Goal: Task Accomplishment & Management: Complete application form

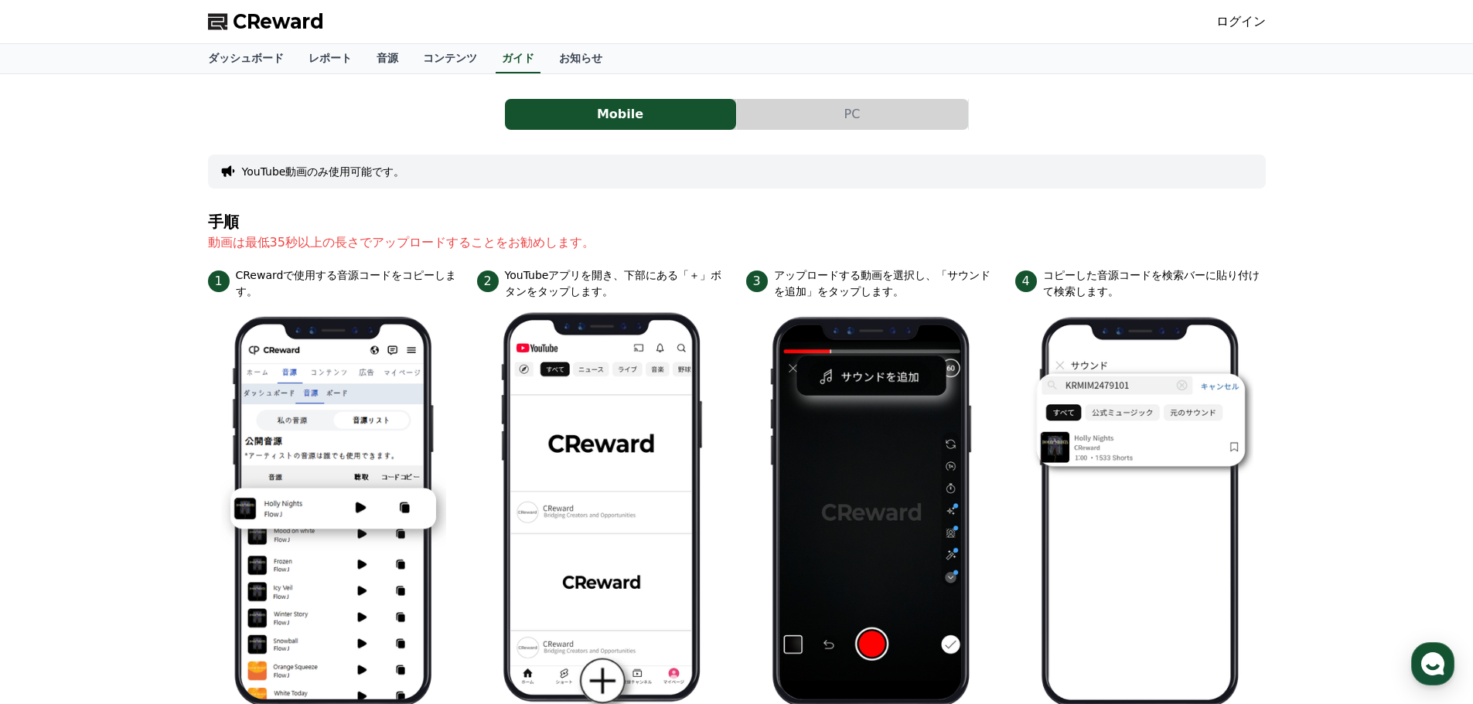
click at [841, 126] on button "PC" at bounding box center [852, 114] width 231 height 31
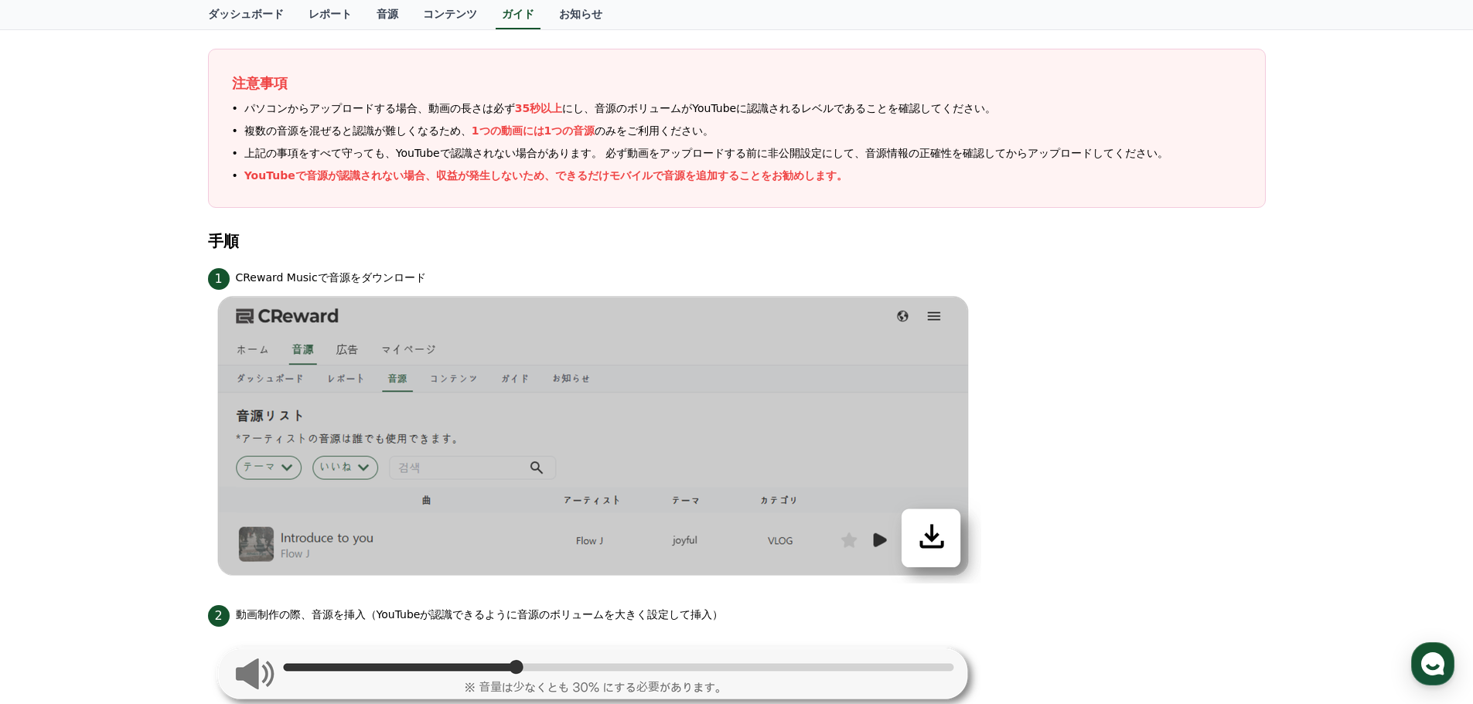
scroll to position [155, 0]
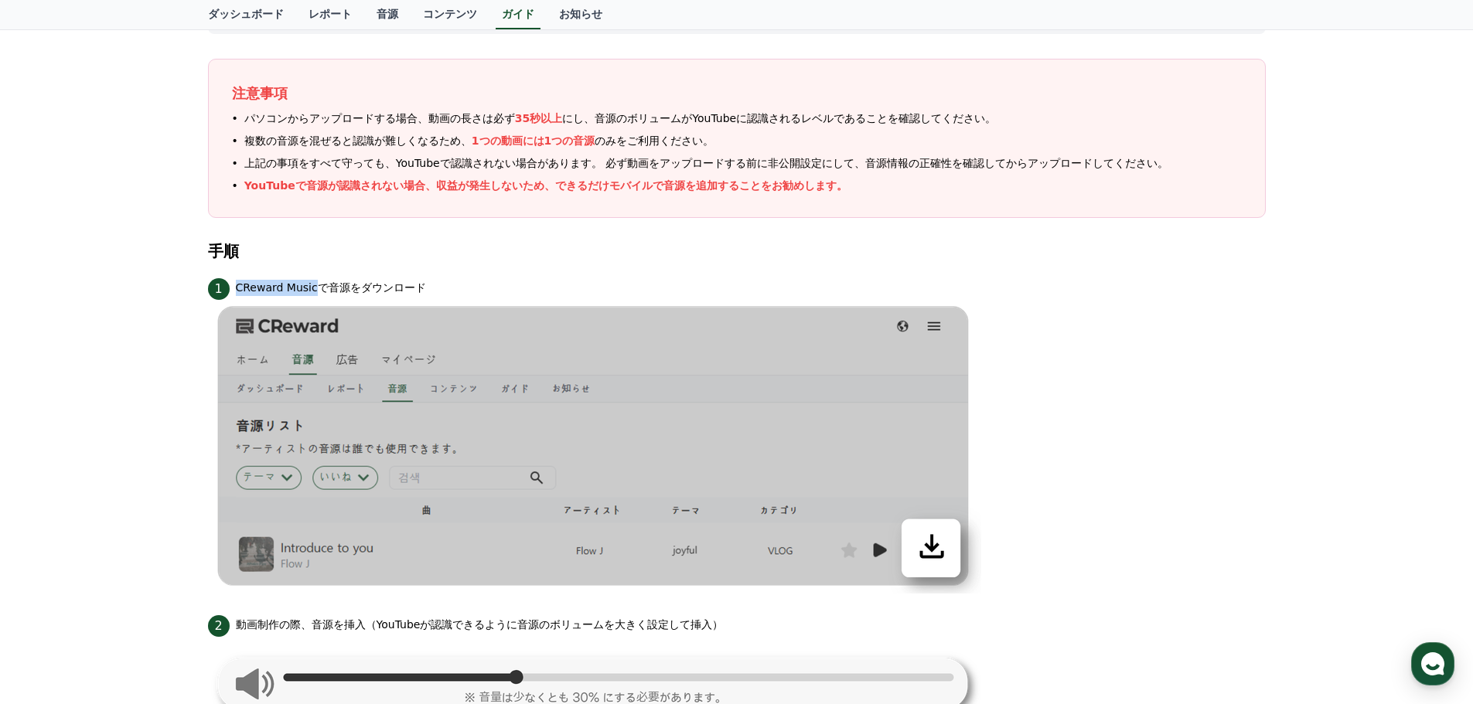
drag, startPoint x: 309, startPoint y: 291, endPoint x: 232, endPoint y: 292, distance: 77.3
click at [232, 292] on div "1 CReward Musicで音源をダウンロード" at bounding box center [737, 287] width 1058 height 25
copy div "CReward Music"
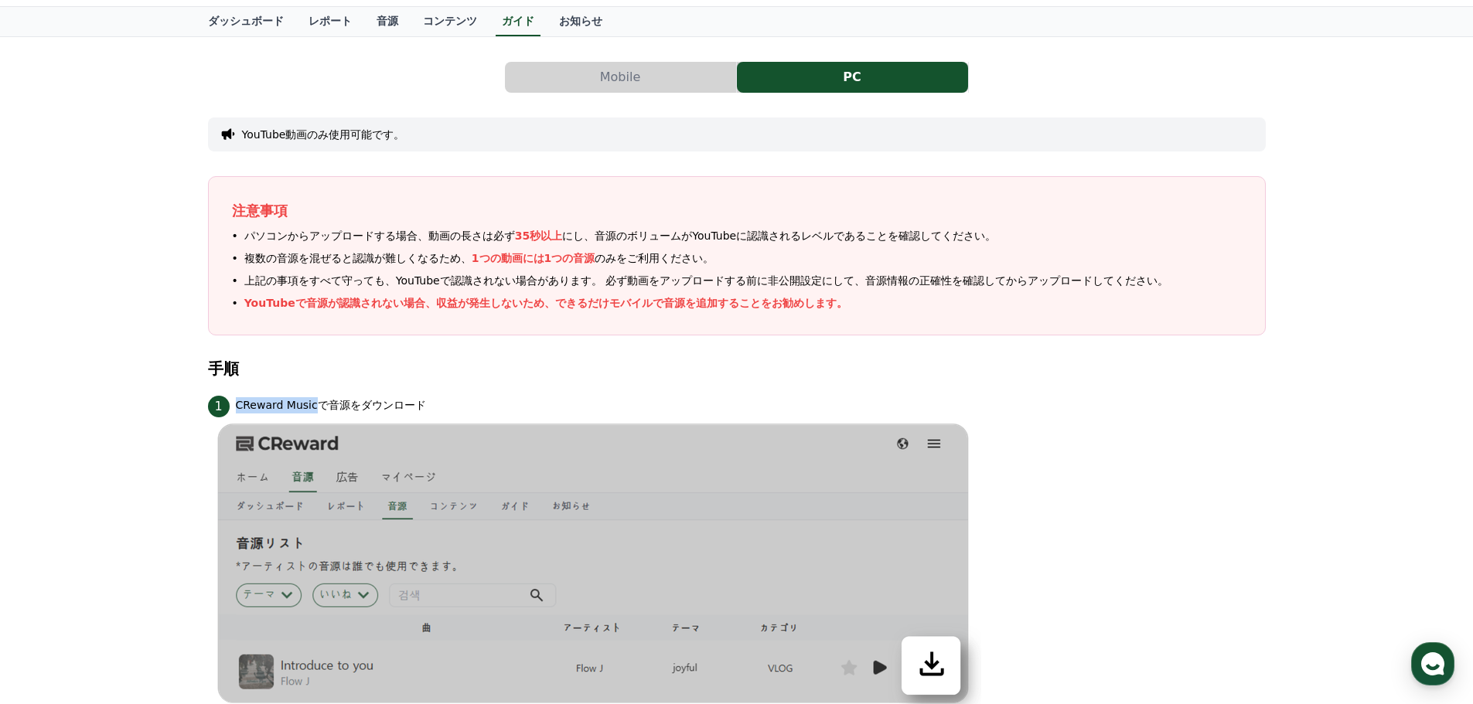
scroll to position [0, 0]
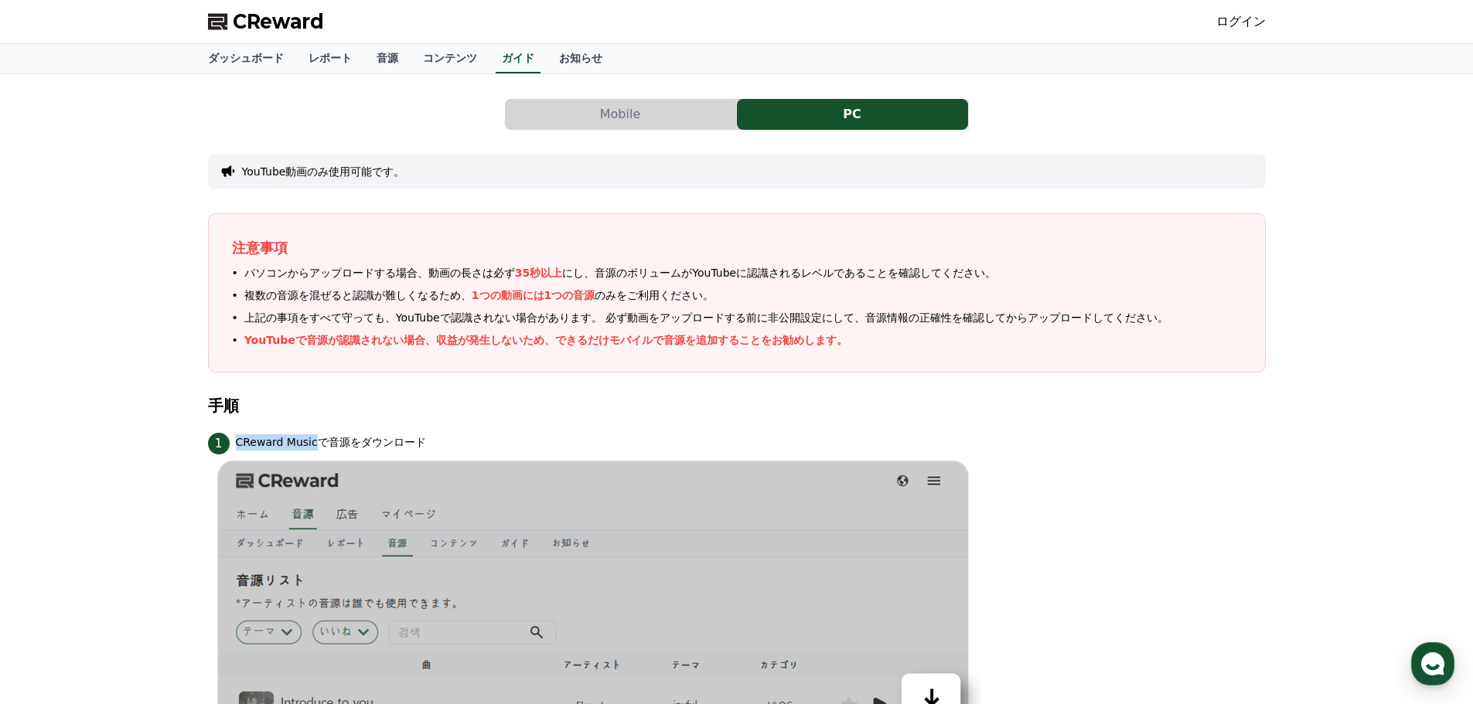
click at [608, 106] on button "Mobile" at bounding box center [620, 114] width 231 height 31
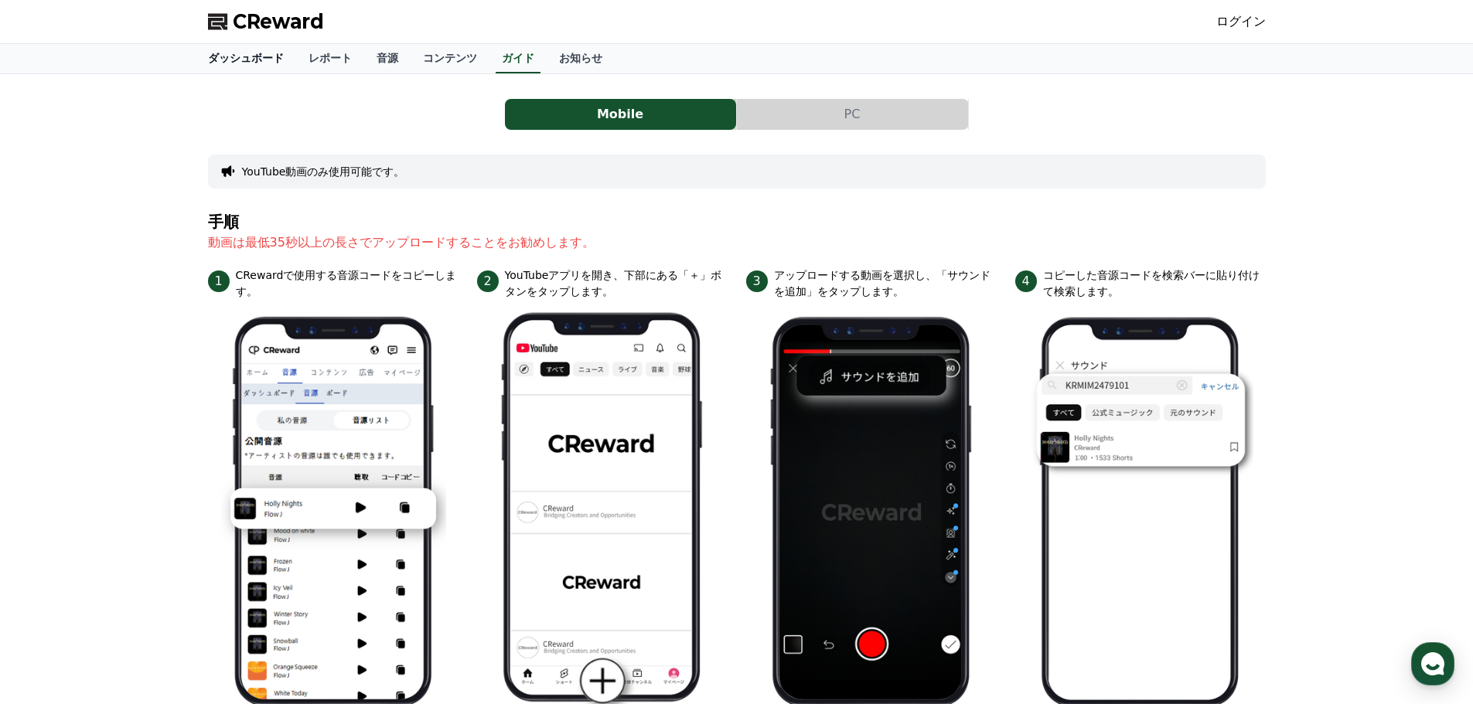
click at [244, 61] on link "ダッシュボード" at bounding box center [246, 58] width 101 height 29
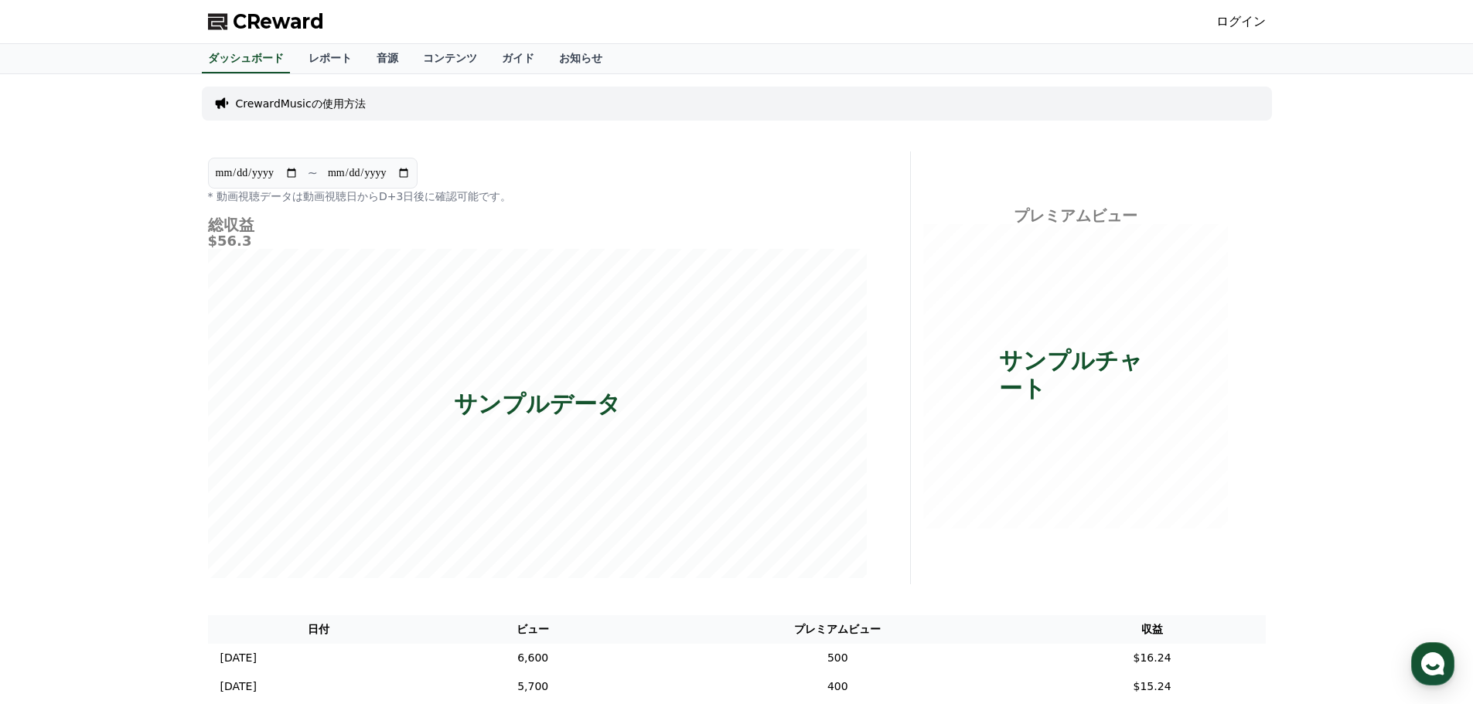
click at [1257, 21] on link "ログイン" at bounding box center [1240, 21] width 49 height 19
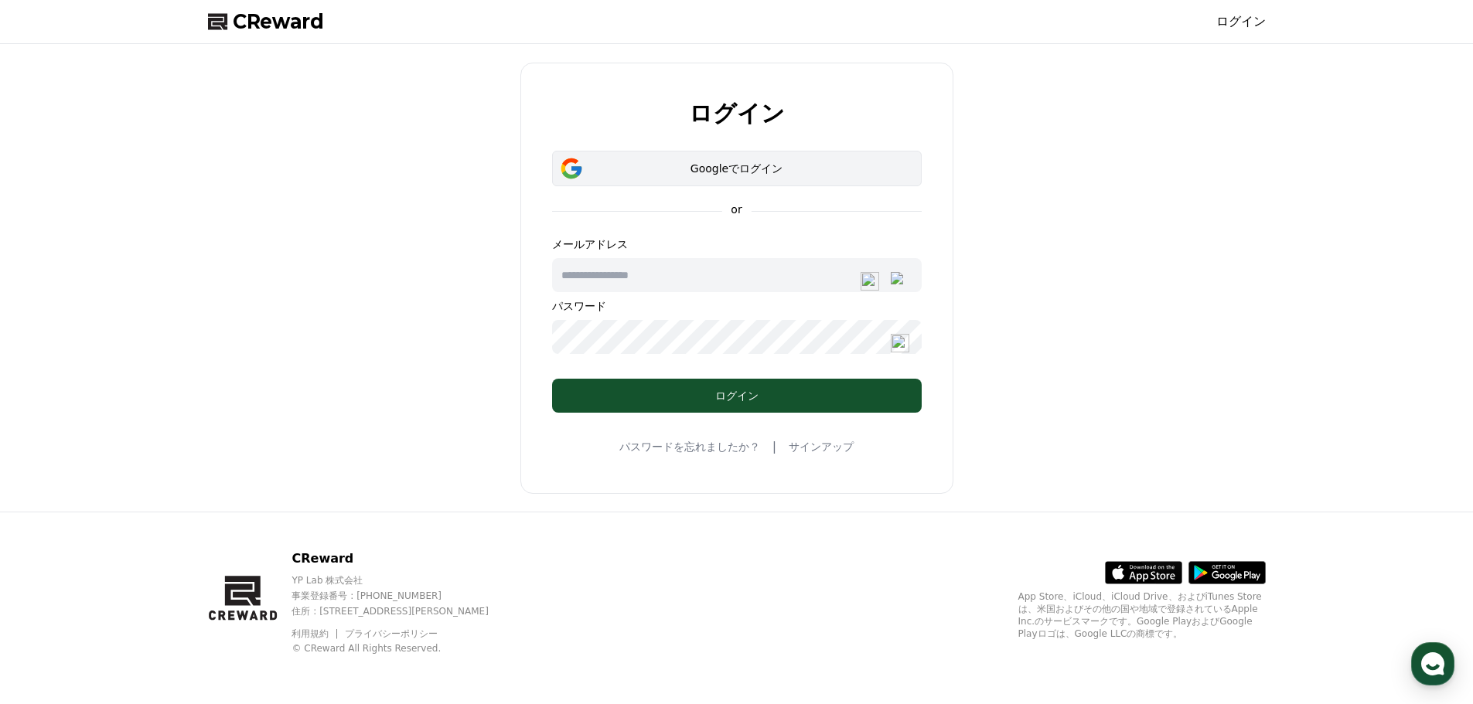
click at [868, 167] on div "Googleでログイン" at bounding box center [737, 168] width 325 height 15
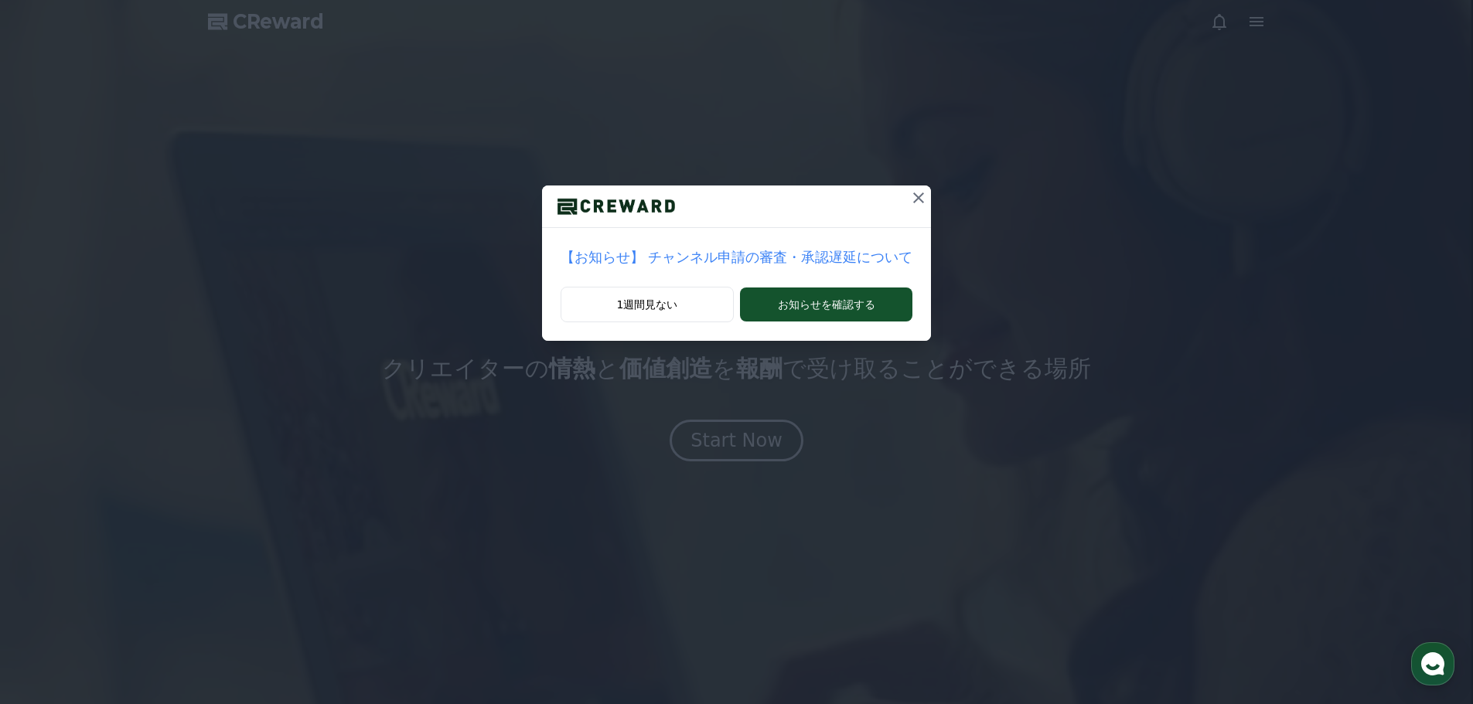
click at [909, 196] on icon at bounding box center [918, 198] width 19 height 19
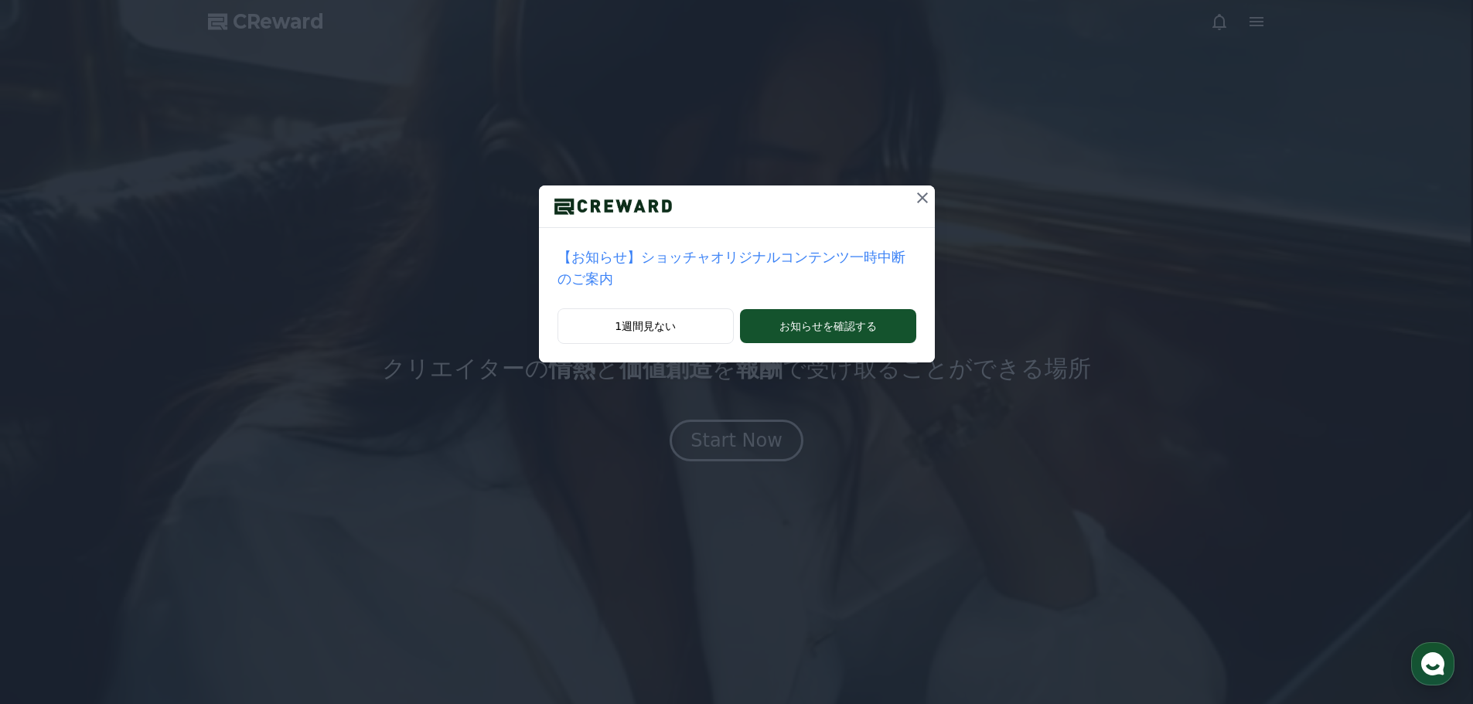
click at [913, 195] on icon at bounding box center [922, 198] width 19 height 19
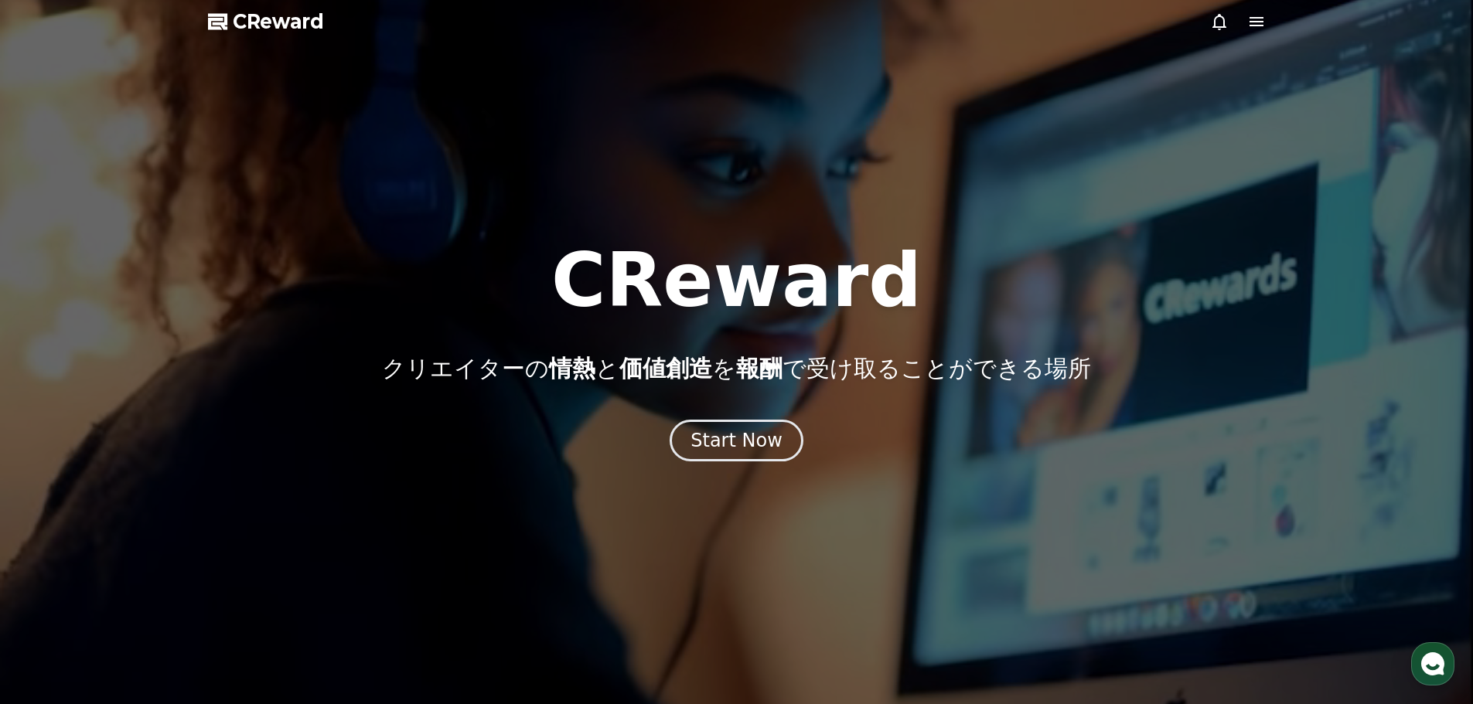
click at [1259, 27] on icon at bounding box center [1256, 21] width 19 height 19
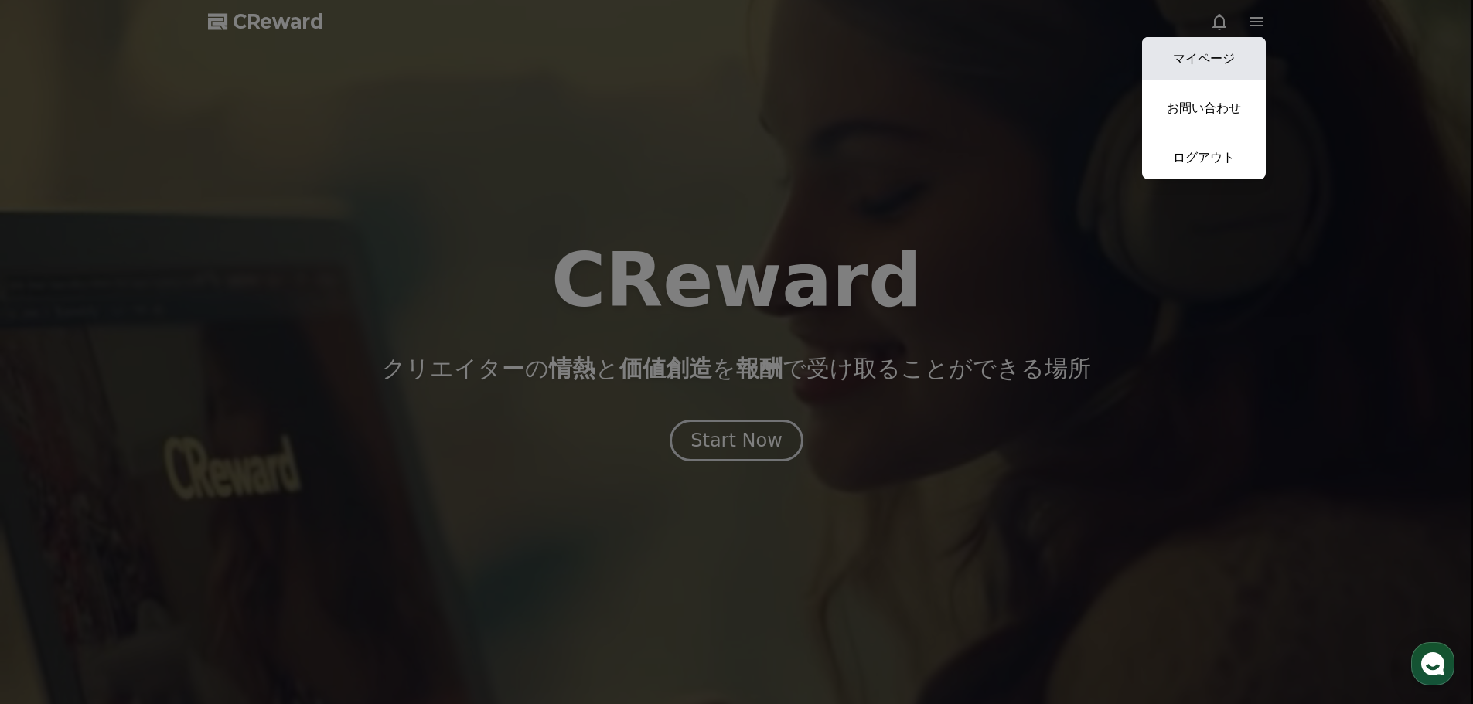
click at [1222, 55] on link "マイページ" at bounding box center [1204, 58] width 124 height 43
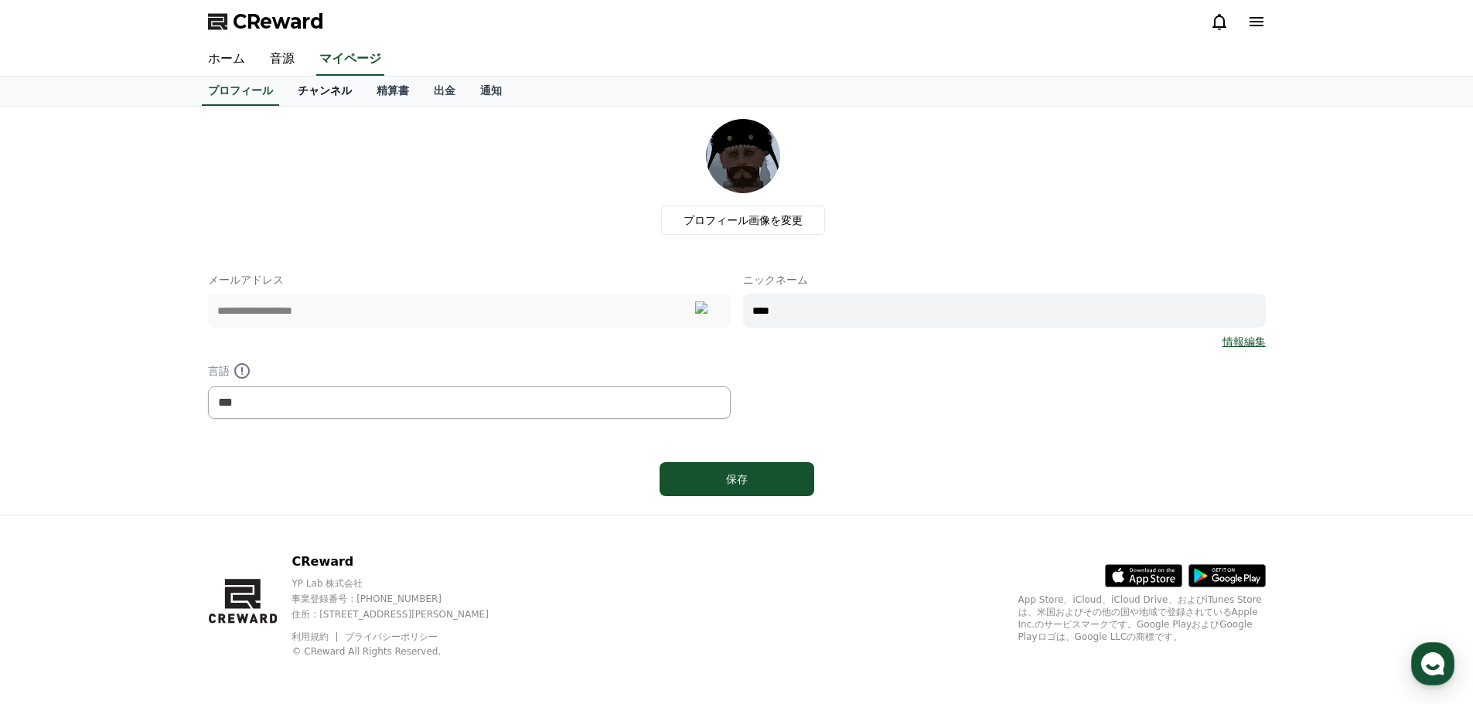
click at [295, 90] on link "チャンネル" at bounding box center [324, 91] width 79 height 29
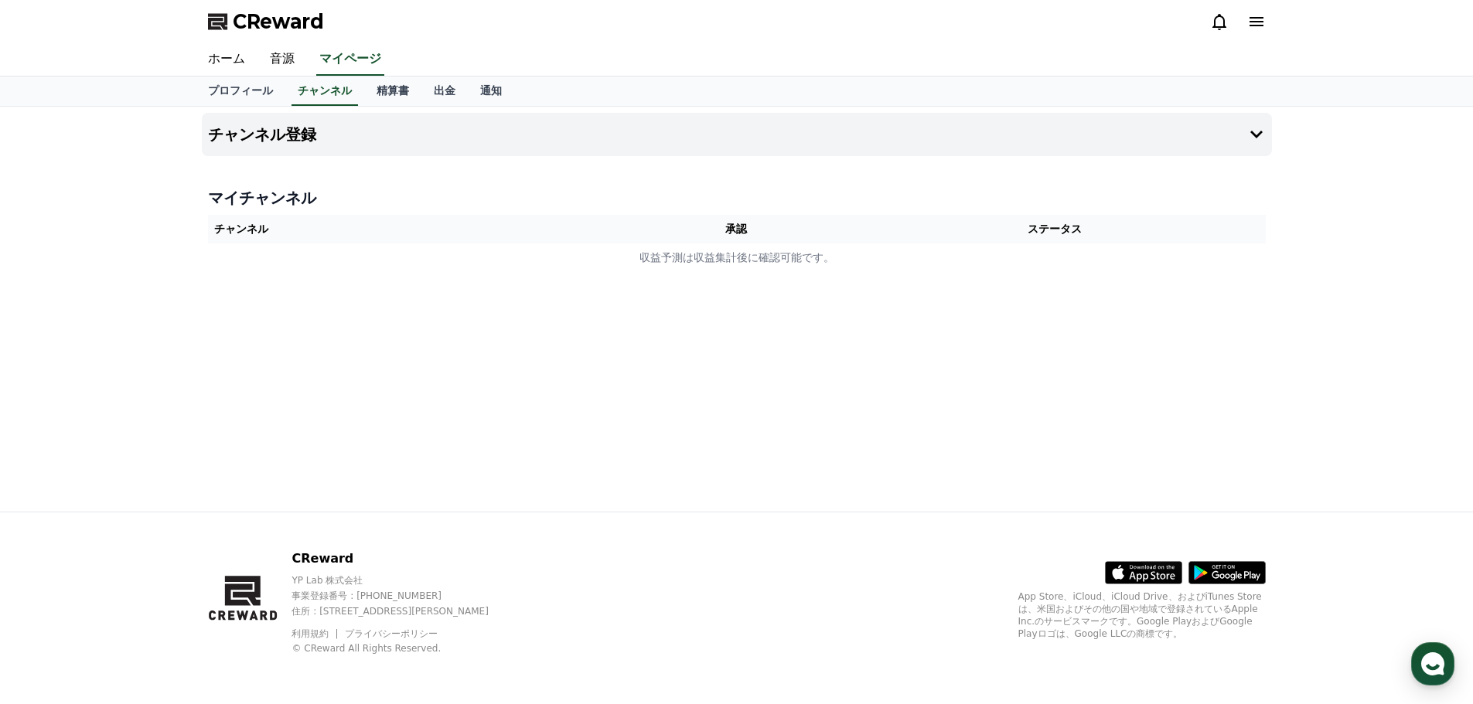
drag, startPoint x: 351, startPoint y: 559, endPoint x: 292, endPoint y: 557, distance: 59.6
click at [292, 557] on div "CReward YP Lab 株式会社 事業登録番号 : [PHONE_NUMBER] 住所 : [STREET_ADDRESS][PERSON_NAME] …" at bounding box center [362, 602] width 308 height 105
click at [285, 135] on h4 "チャンネル登録" at bounding box center [262, 134] width 108 height 17
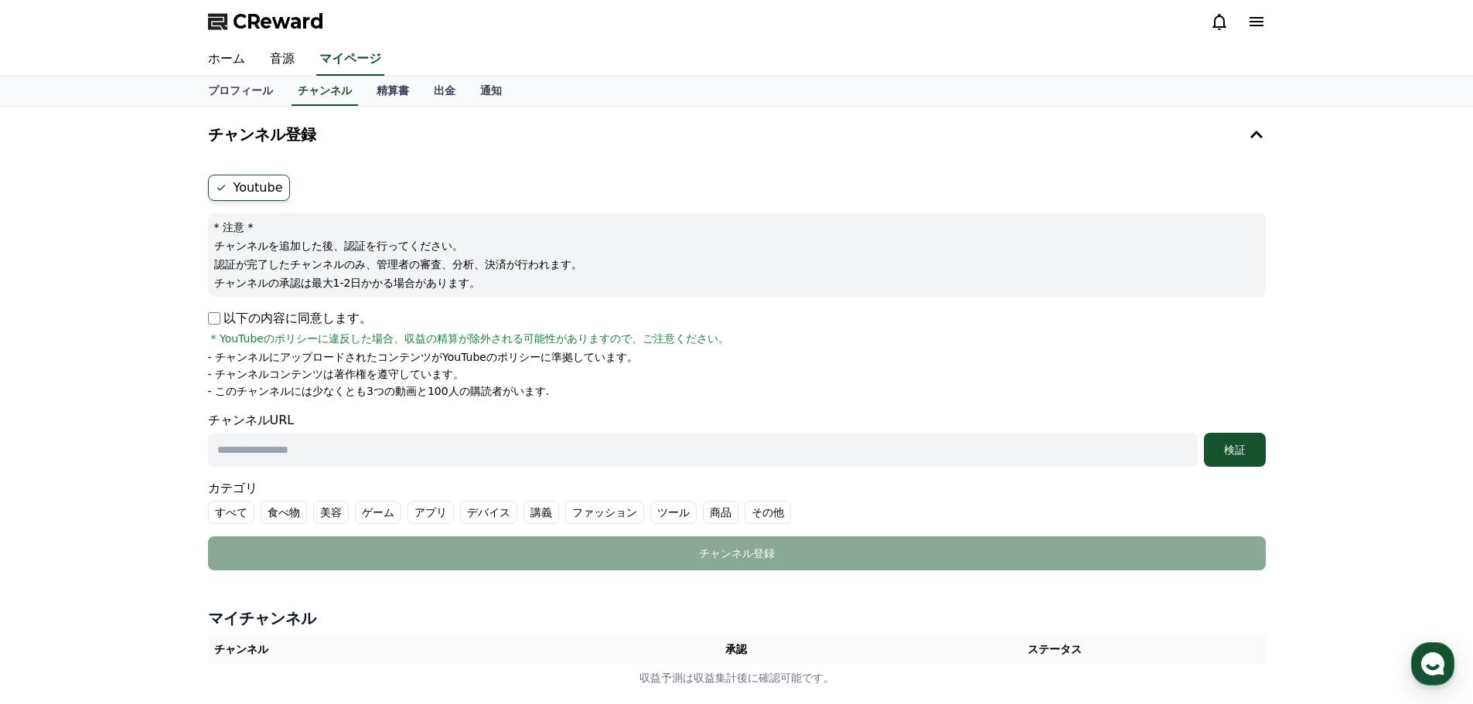
click at [256, 186] on label "Youtube" at bounding box center [249, 188] width 82 height 26
click at [217, 326] on p "以下の内容に同意します。" at bounding box center [290, 318] width 164 height 19
click at [578, 461] on input "text" at bounding box center [703, 450] width 990 height 34
click at [389, 440] on input "text" at bounding box center [703, 450] width 990 height 34
paste input "**********"
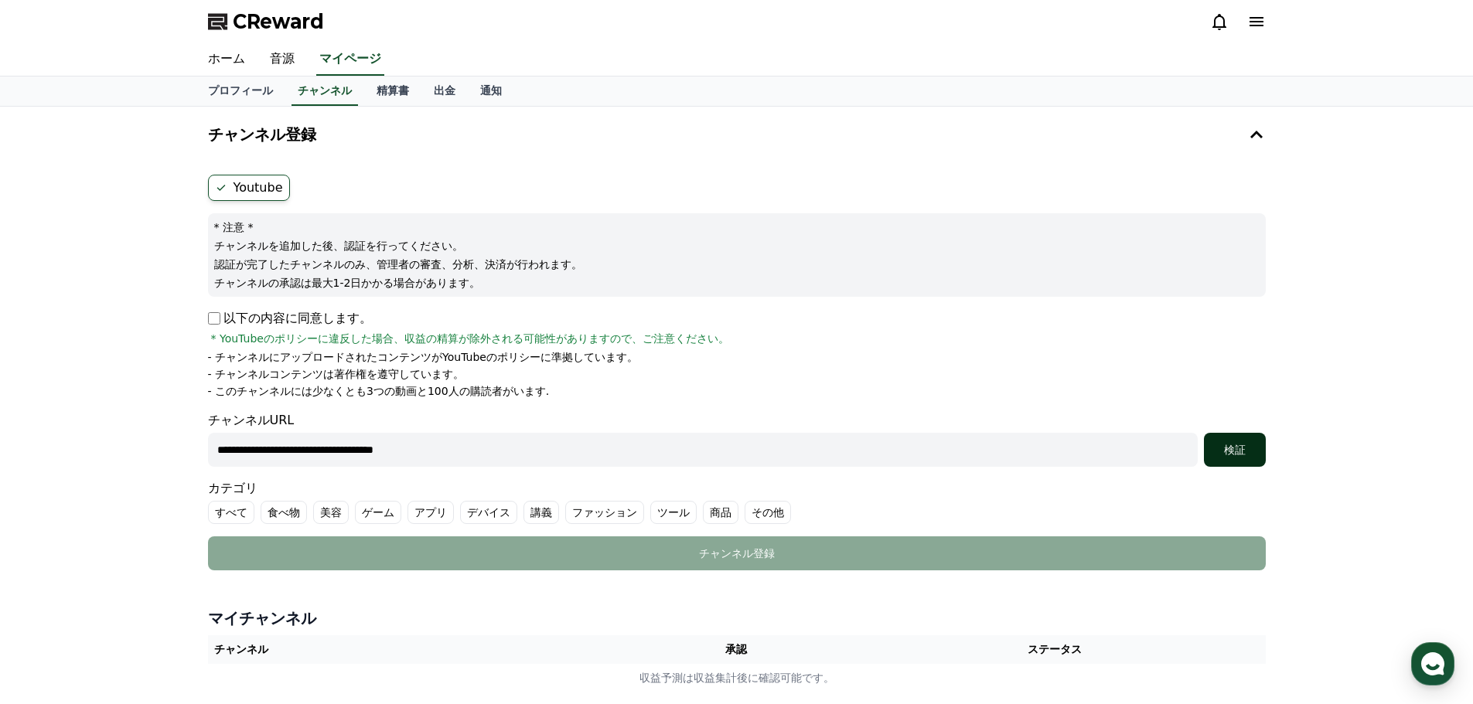
type input "**********"
click at [1231, 459] on button "検証" at bounding box center [1235, 450] width 62 height 34
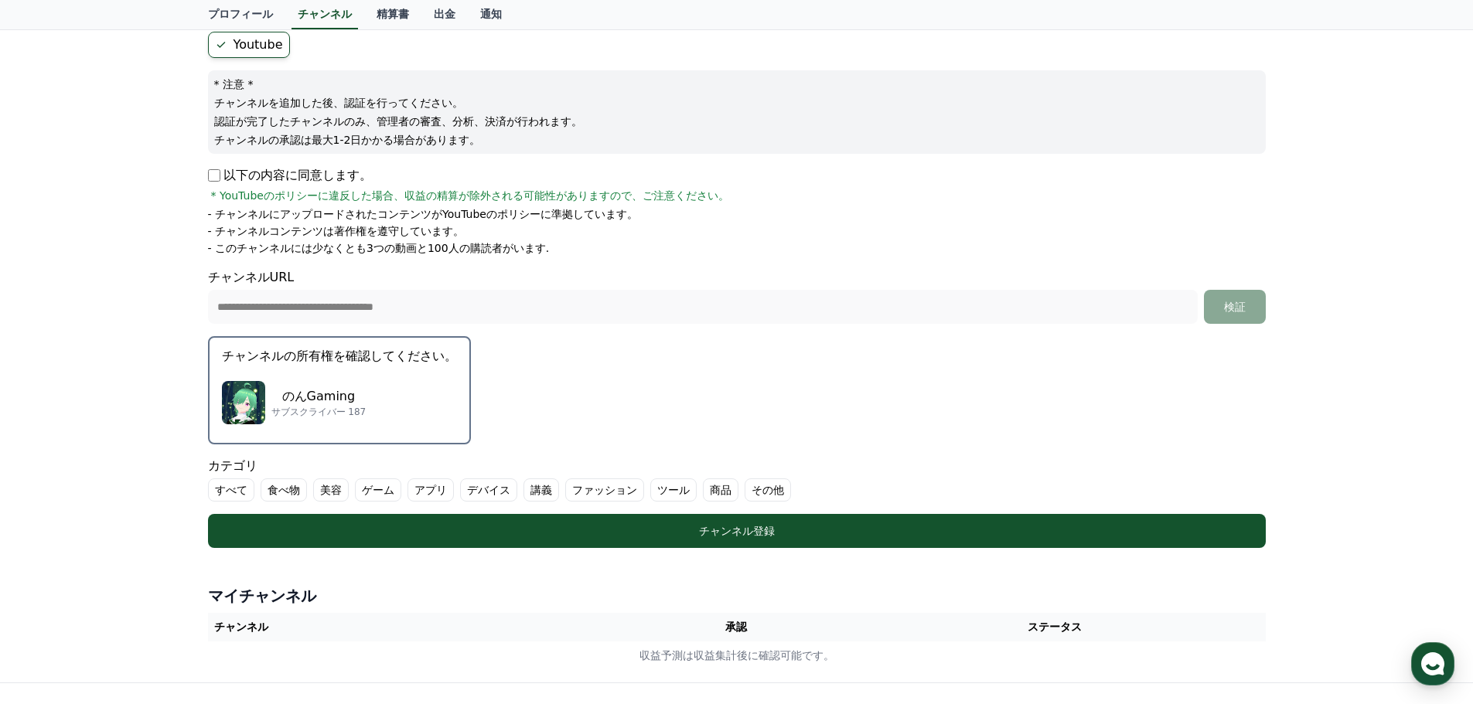
scroll to position [155, 0]
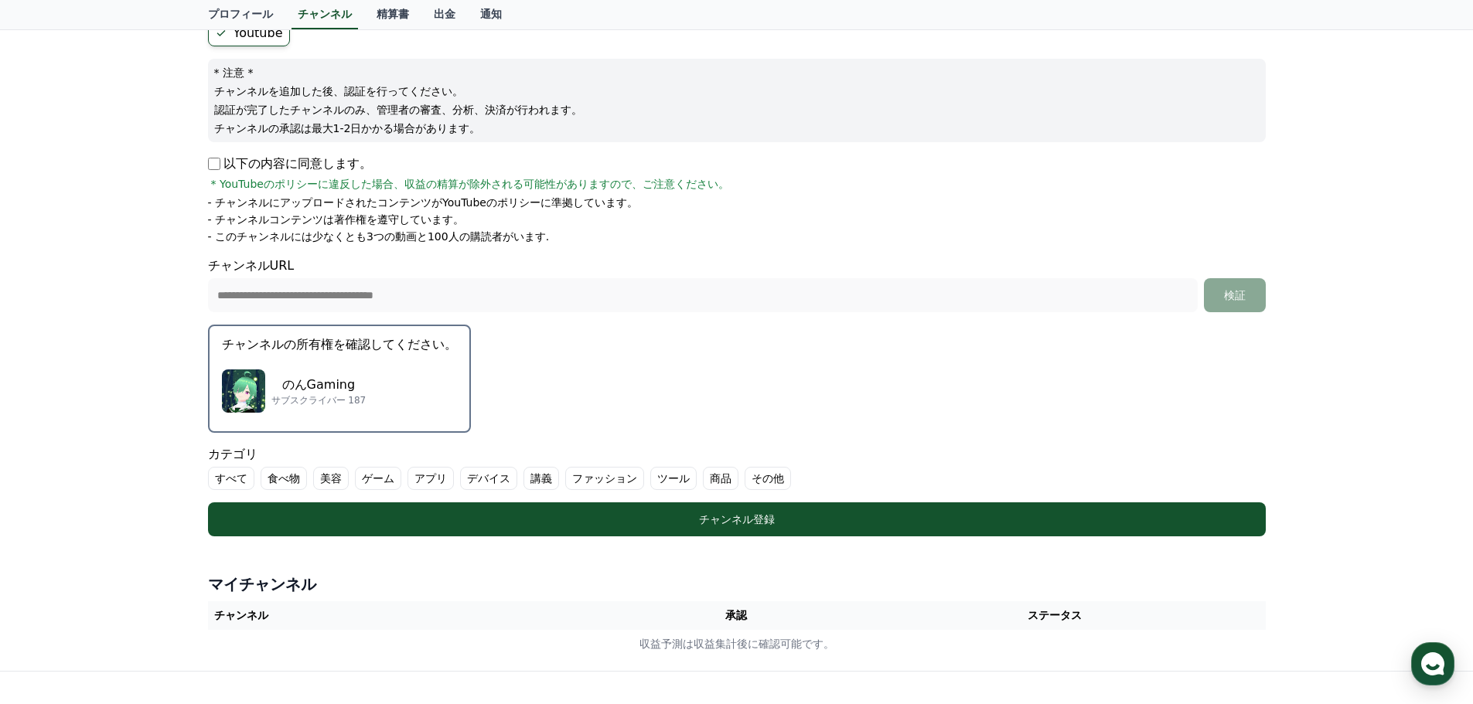
click at [376, 481] on label "ゲーム" at bounding box center [378, 478] width 46 height 23
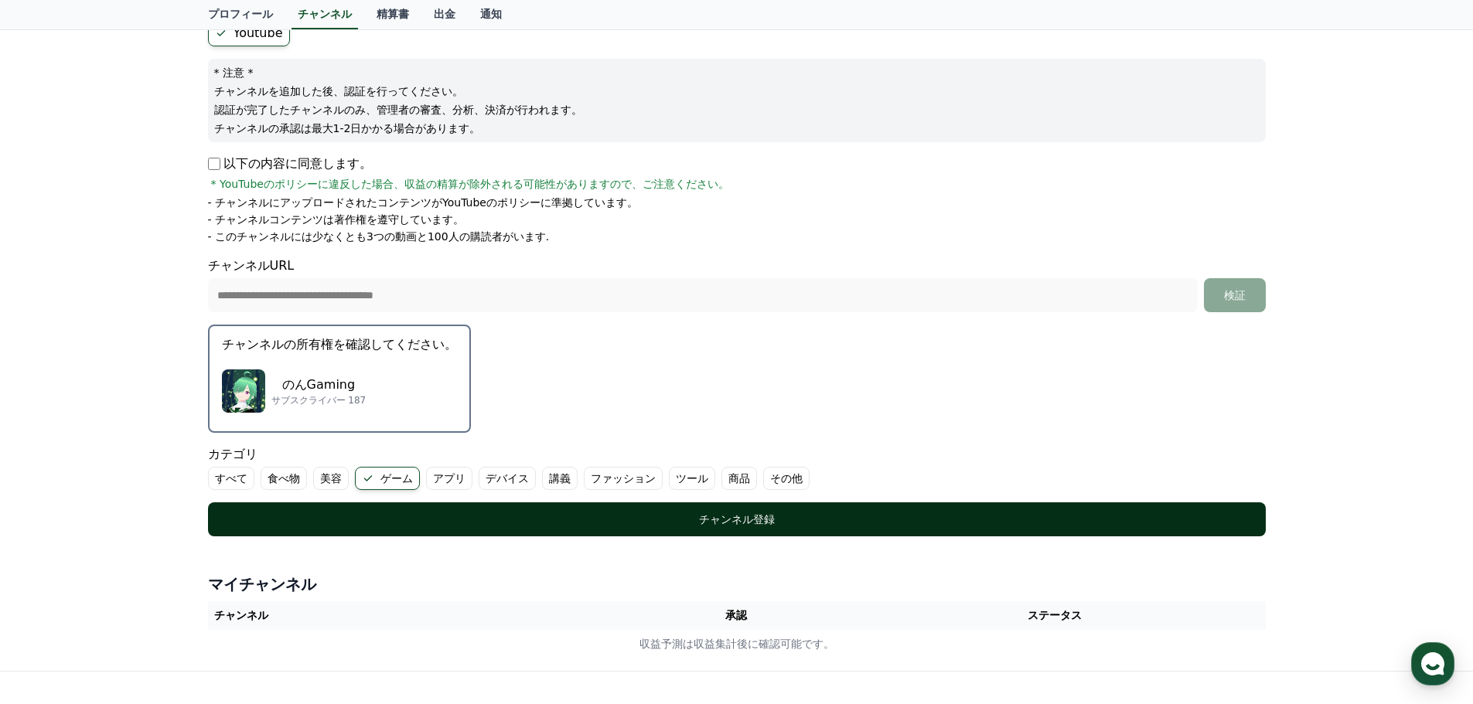
click at [533, 529] on button "チャンネル登録" at bounding box center [737, 520] width 1058 height 34
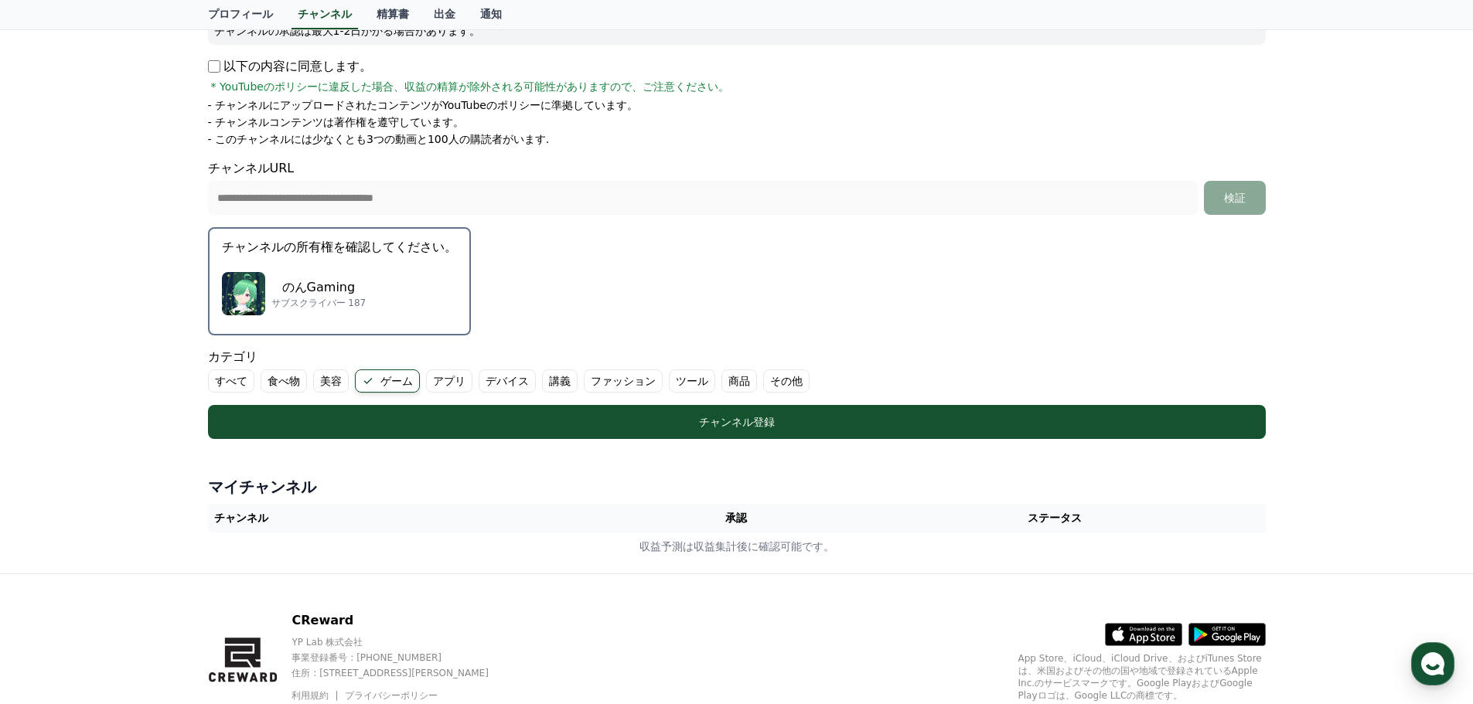
scroll to position [309, 0]
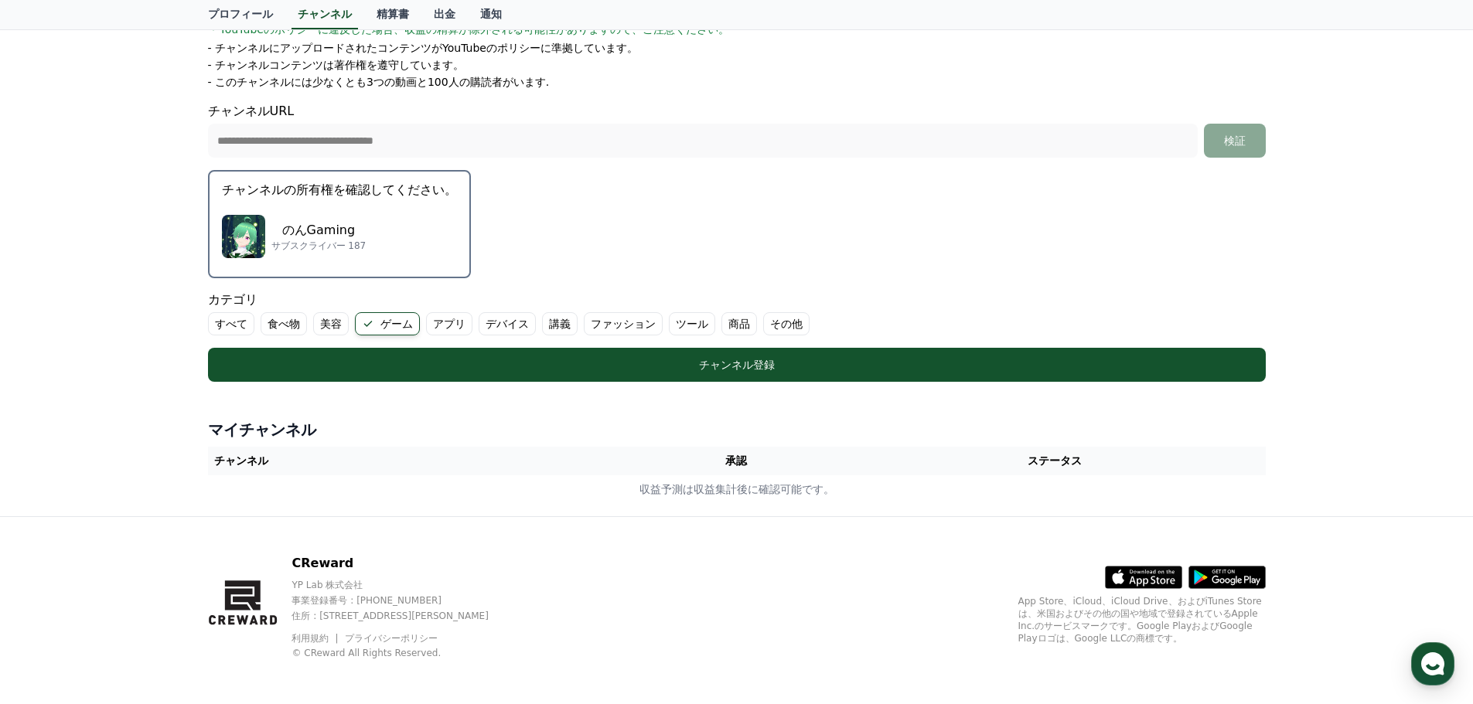
click at [393, 257] on div "のんGaming サブスクライバー 187" at bounding box center [339, 237] width 235 height 62
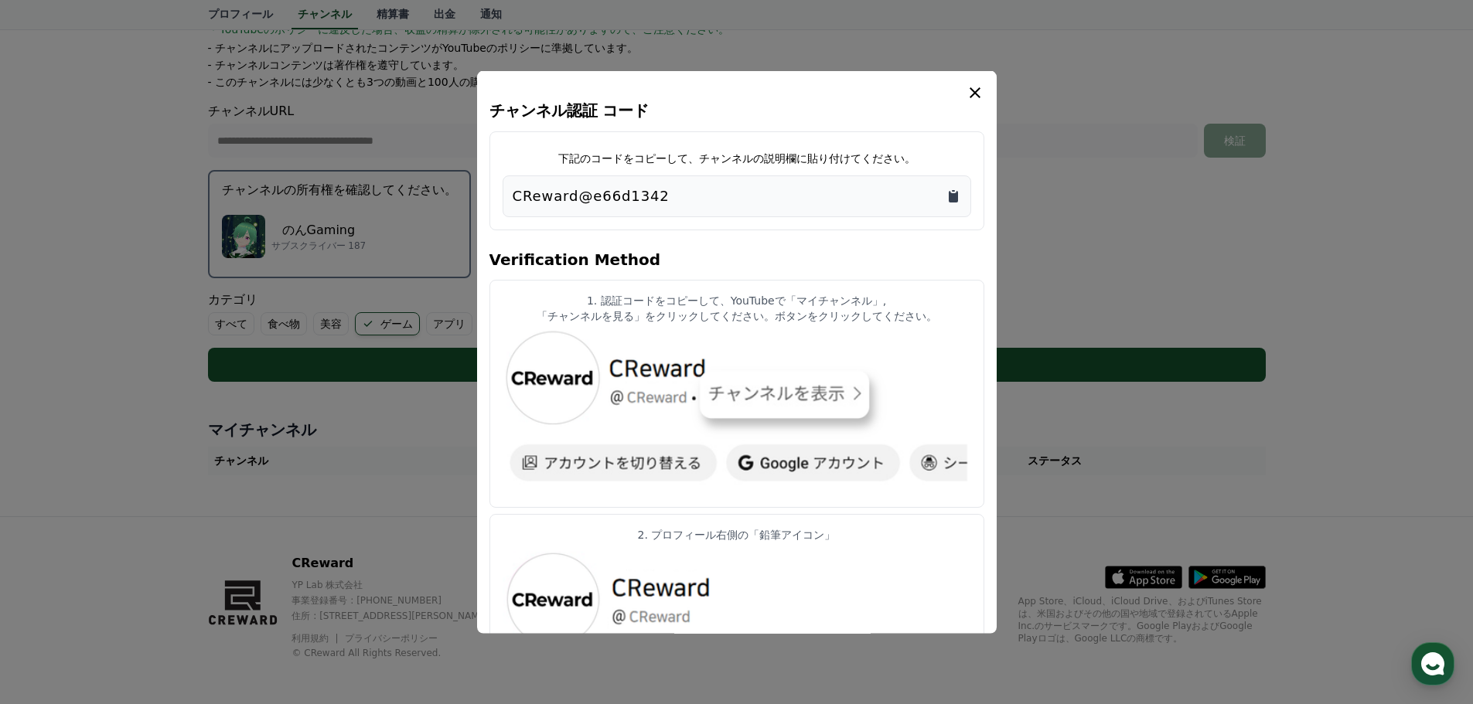
click at [950, 202] on icon "Copy to clipboard" at bounding box center [953, 196] width 9 height 12
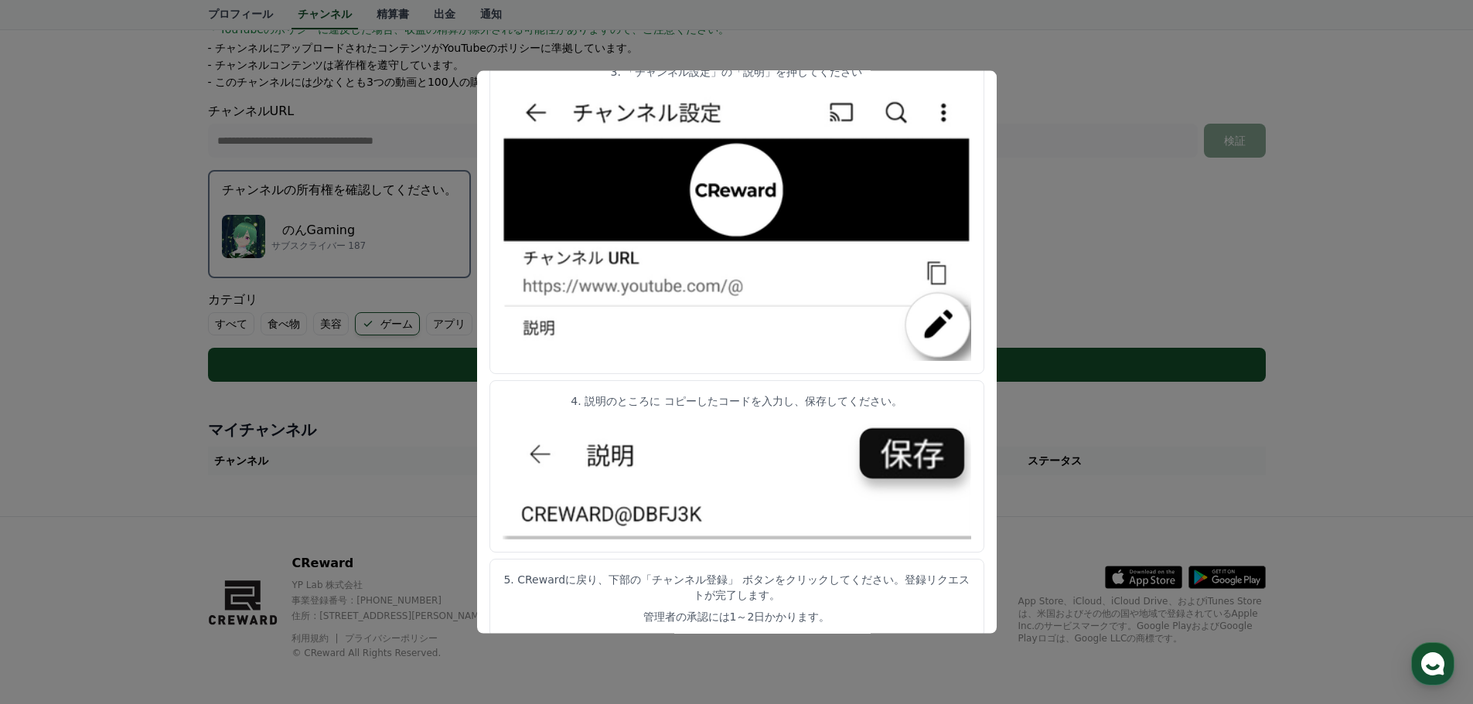
scroll to position [314, 0]
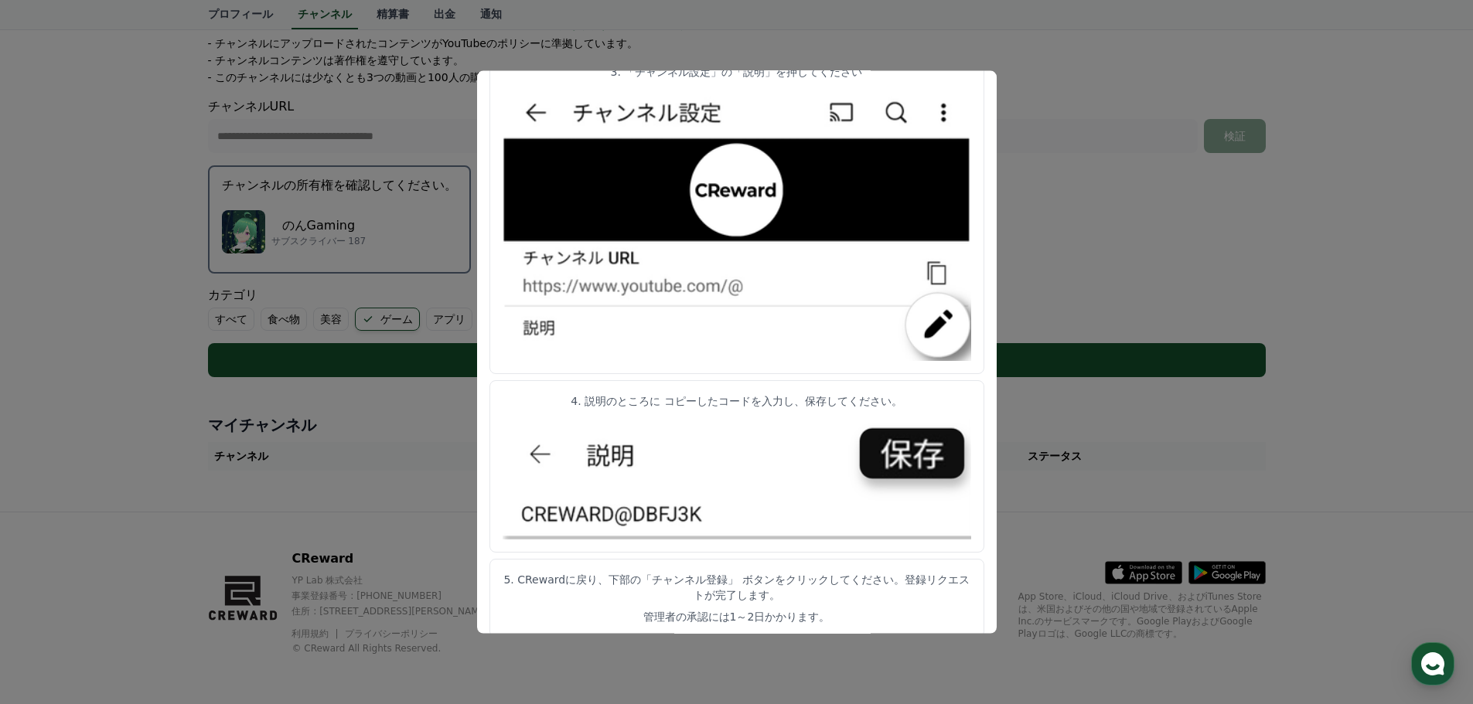
click at [1087, 276] on button "close modal" at bounding box center [736, 352] width 1473 height 704
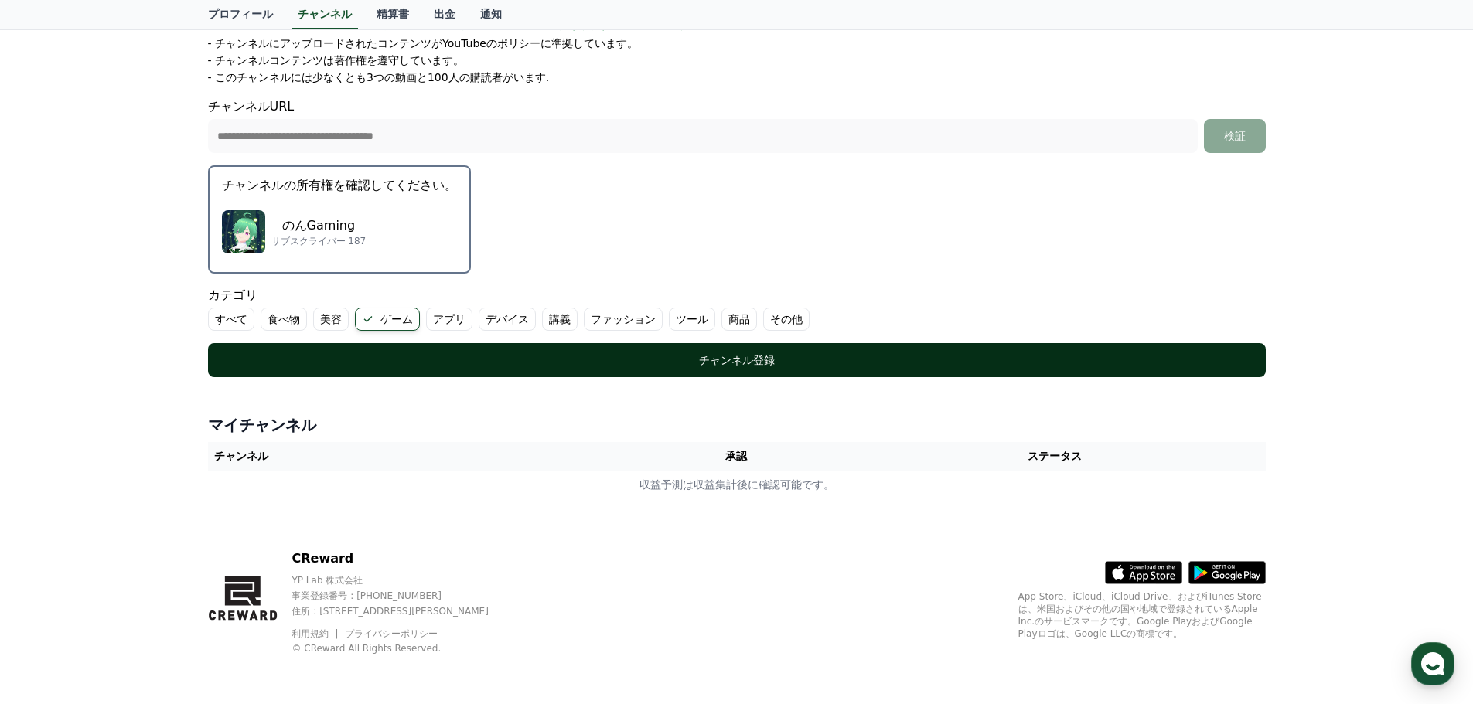
click at [935, 370] on button "チャンネル登録" at bounding box center [737, 360] width 1058 height 34
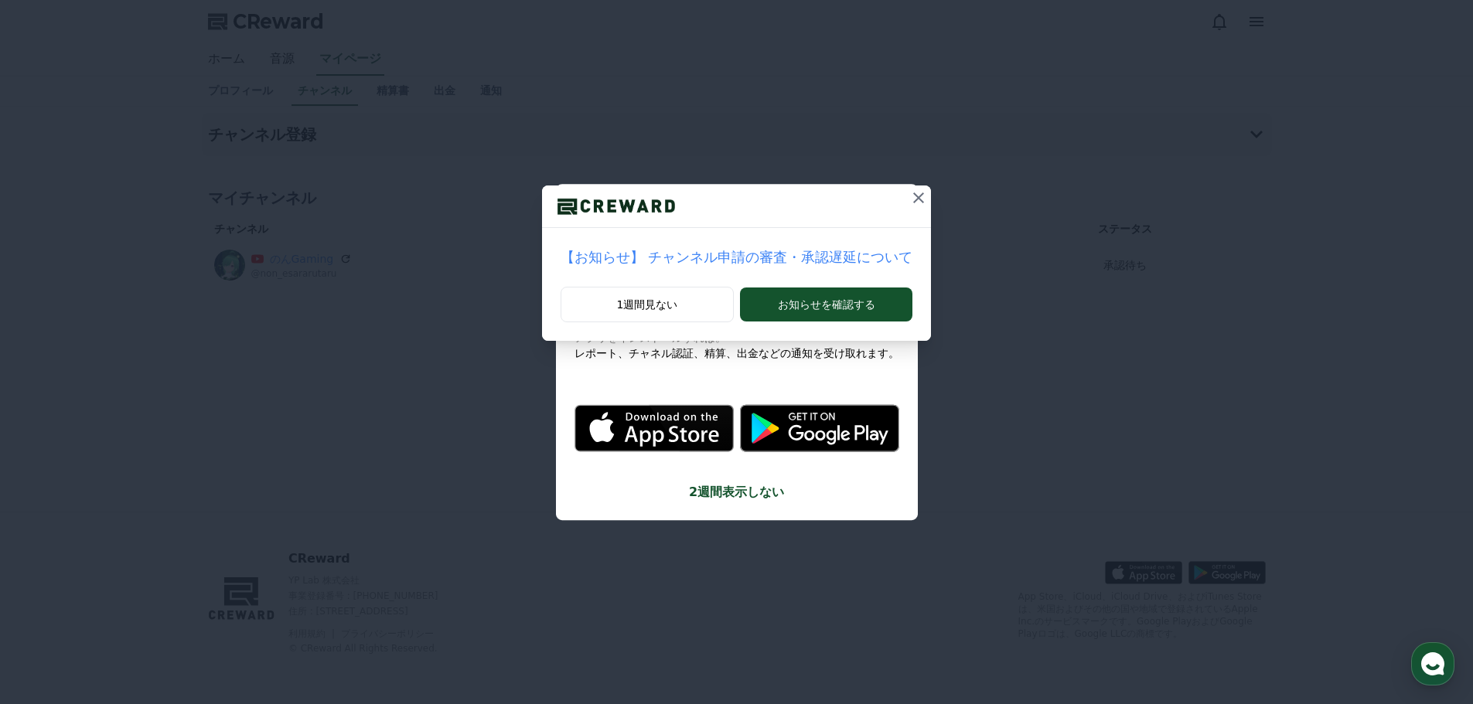
click at [909, 199] on icon at bounding box center [918, 198] width 19 height 19
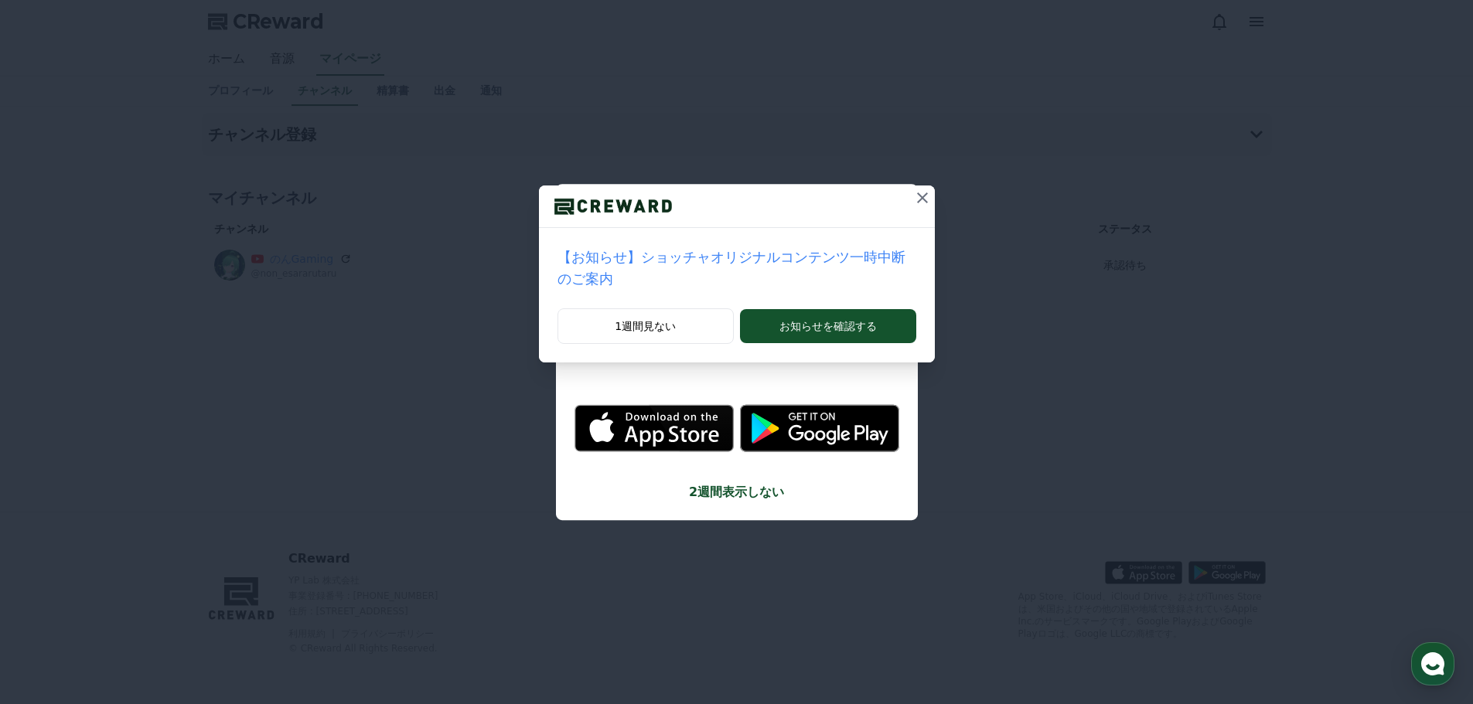
click at [917, 197] on icon at bounding box center [922, 198] width 11 height 11
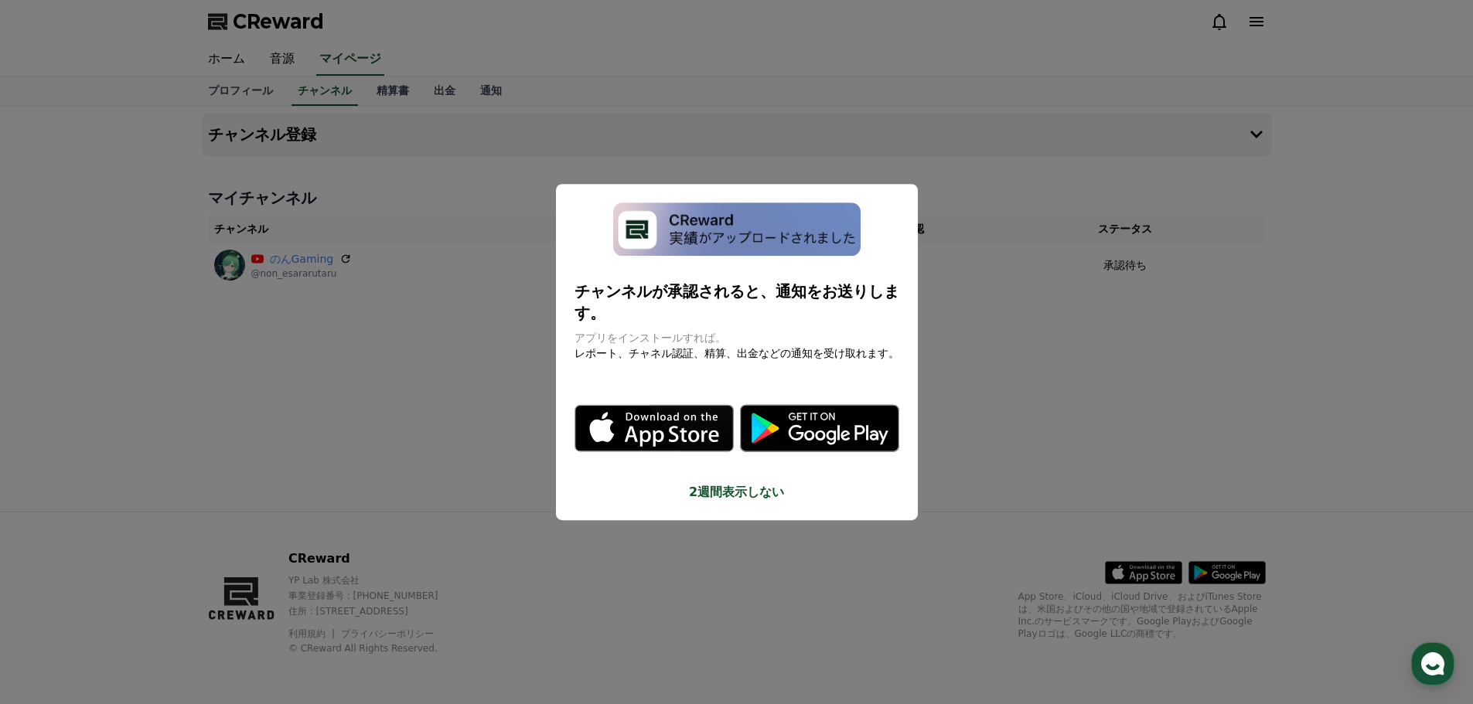
click at [1028, 377] on button "close modal" at bounding box center [736, 352] width 1473 height 704
